Goal: Transaction & Acquisition: Obtain resource

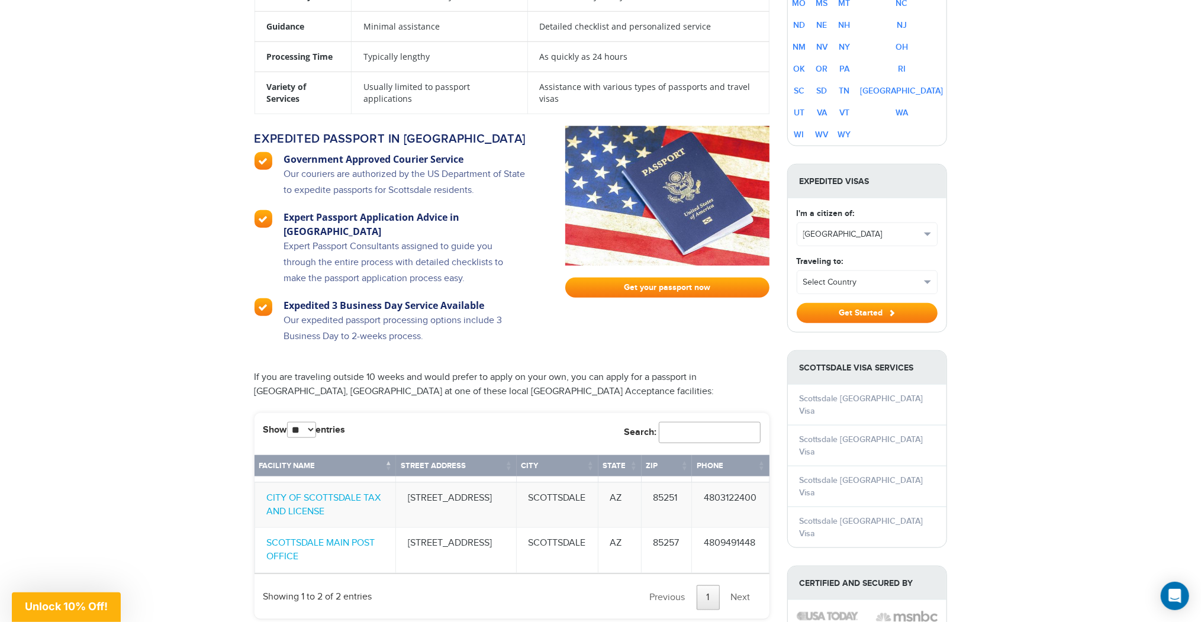
scroll to position [947, 0]
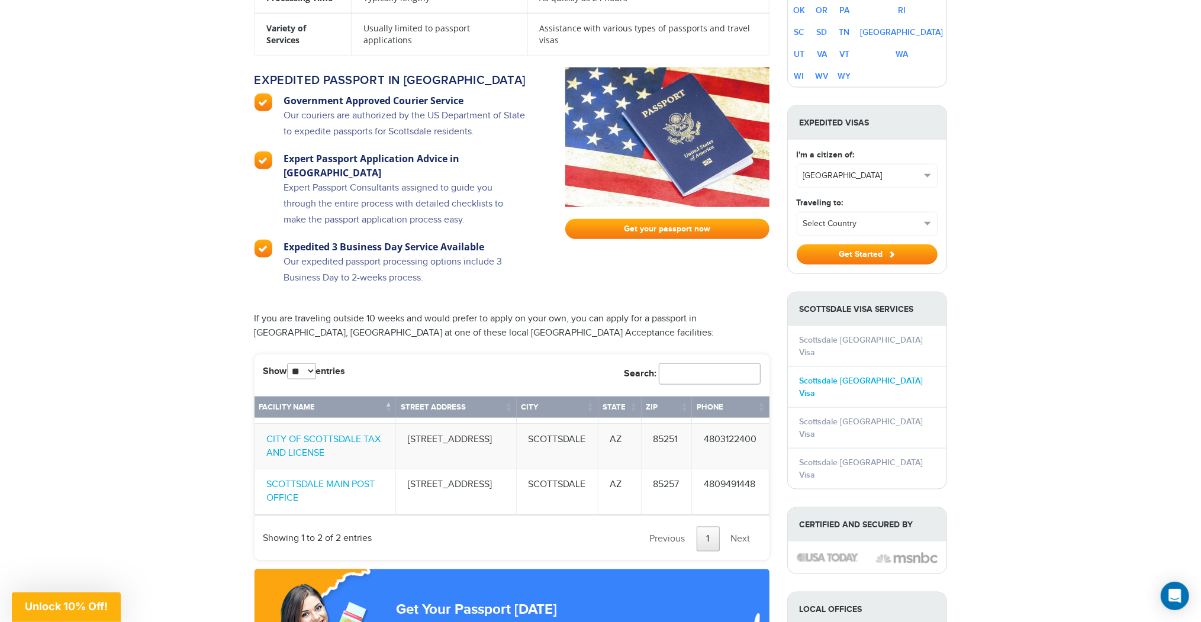
click at [841, 376] on link "Scottsdale [GEOGRAPHIC_DATA] Visa" at bounding box center [862, 387] width 124 height 23
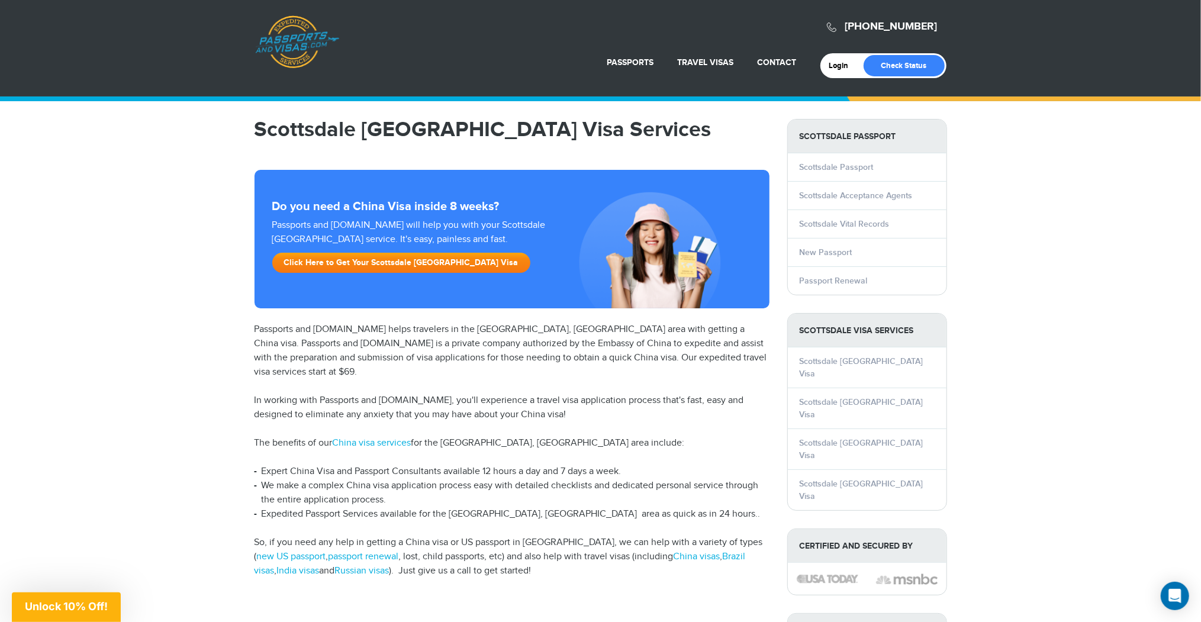
click at [389, 257] on link "Click Here to Get Your Scottsdale [GEOGRAPHIC_DATA] Visa" at bounding box center [401, 263] width 258 height 20
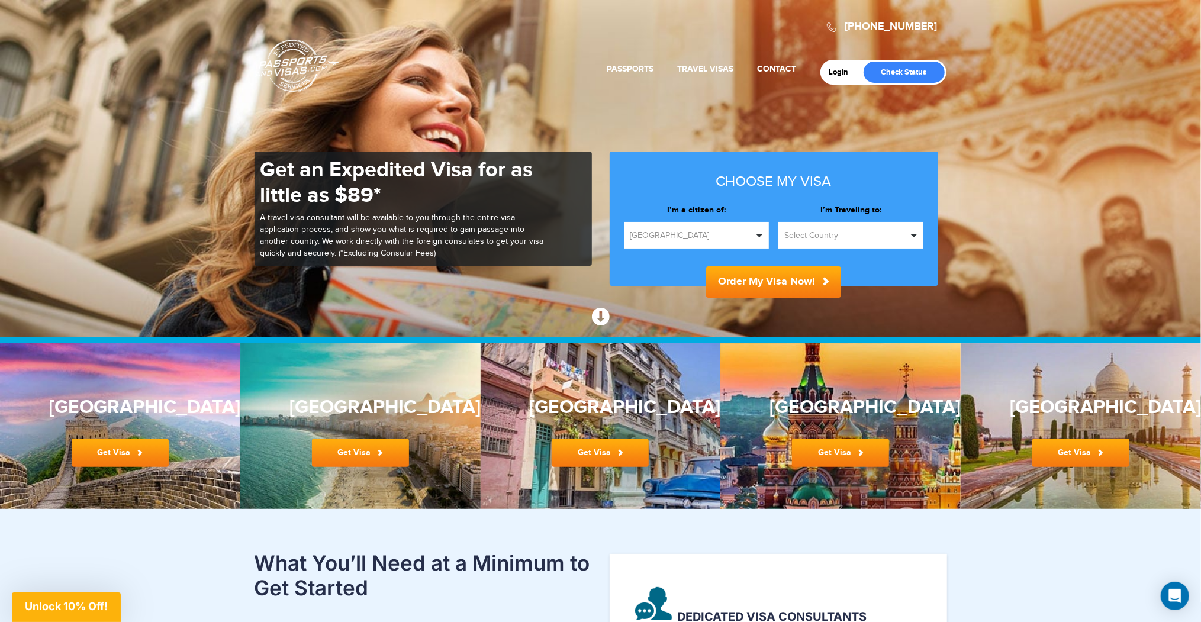
click at [123, 434] on div "China Get Visa" at bounding box center [120, 426] width 142 height 82
click at [120, 444] on link "Get Visa" at bounding box center [120, 453] width 97 height 28
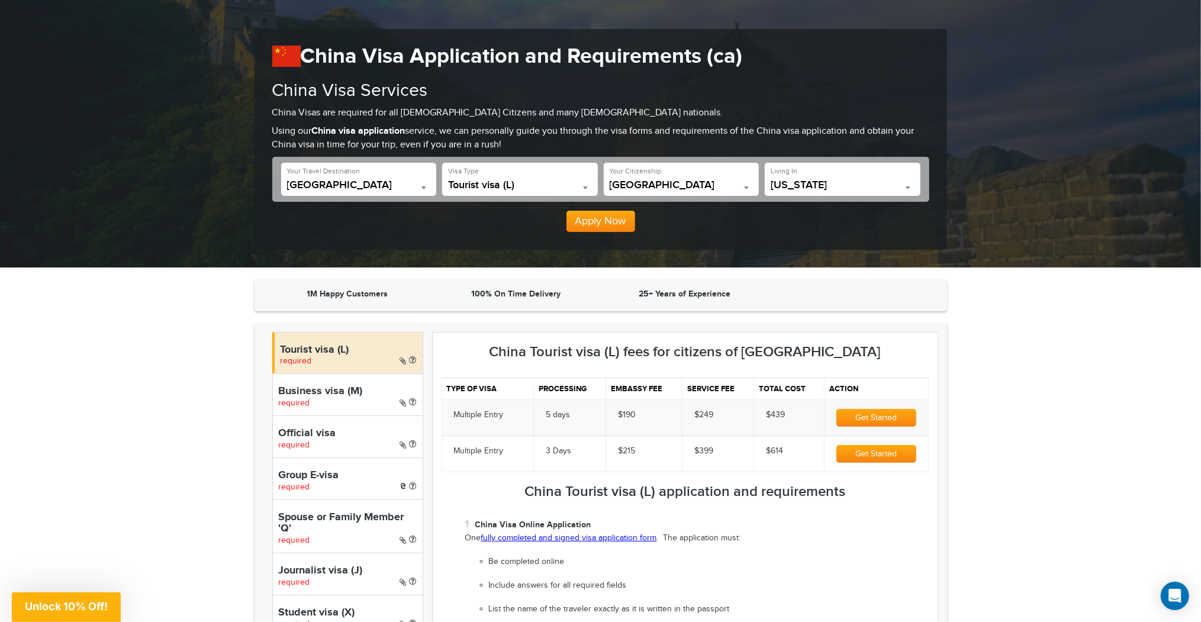
scroll to position [95, 0]
